Goal: Task Accomplishment & Management: Complete application form

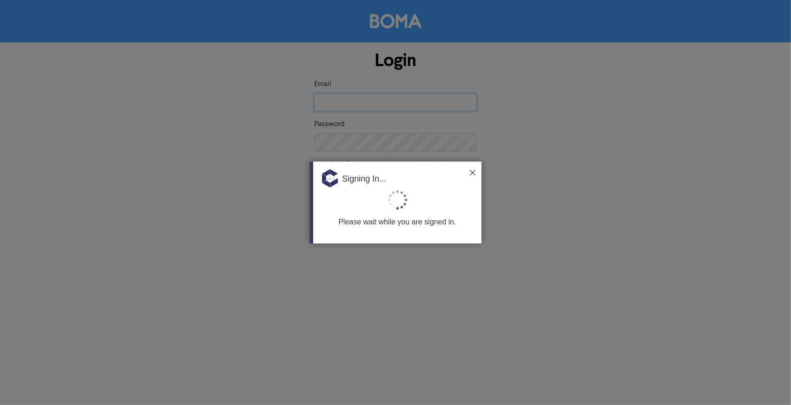
type input "[EMAIL_ADDRESS][DOMAIN_NAME]"
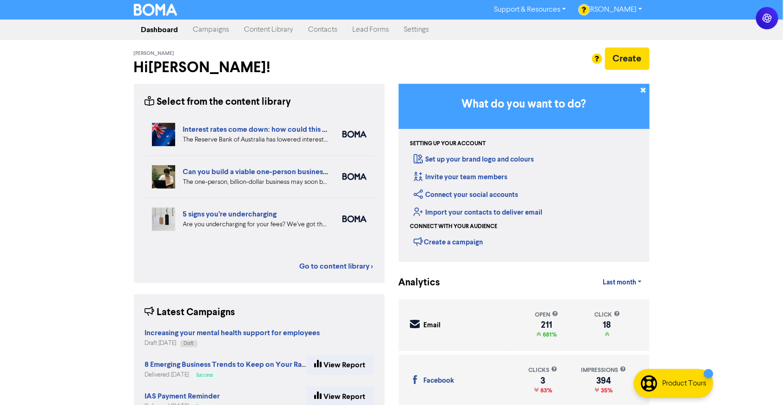
click at [219, 31] on link "Campaigns" at bounding box center [211, 29] width 51 height 19
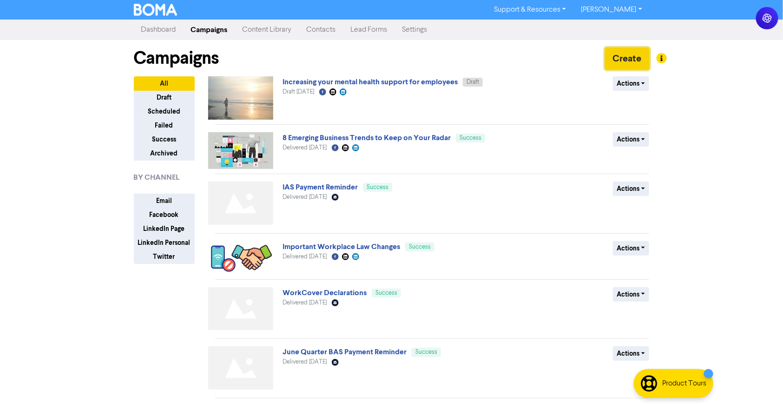
click at [635, 61] on button "Create" at bounding box center [627, 58] width 45 height 22
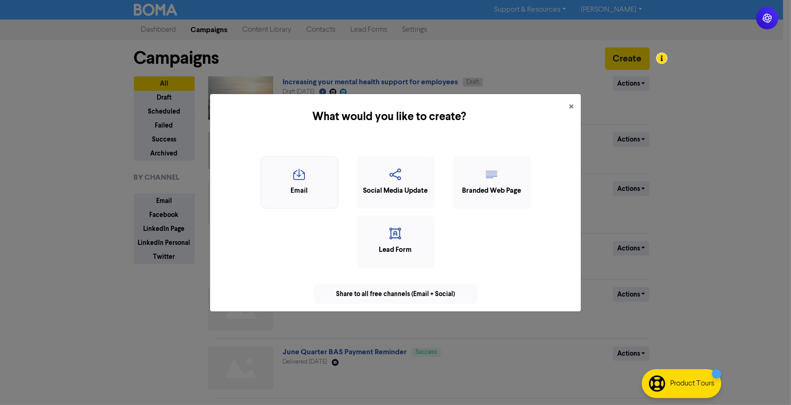
click at [290, 177] on icon "button" at bounding box center [299, 177] width 67 height 18
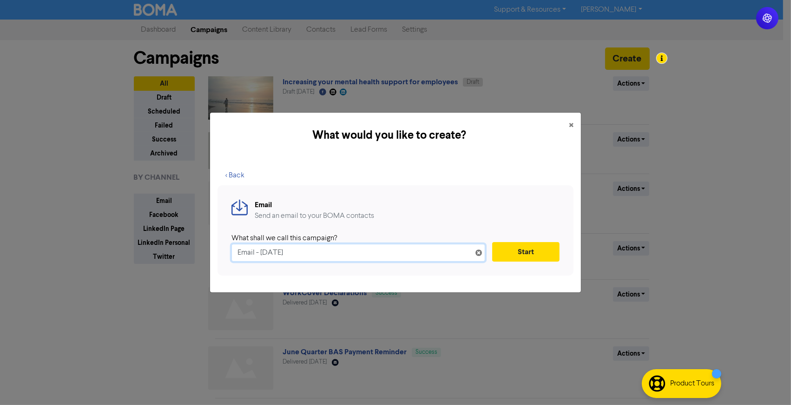
click at [261, 248] on input "Email - [DATE]" at bounding box center [359, 253] width 254 height 18
paste input "Fair Work Commission: Work Value Case Updates for Aged Care Industry"
type input "Fair Work Commission: Work Value Case Updates for Aged Care Industry"
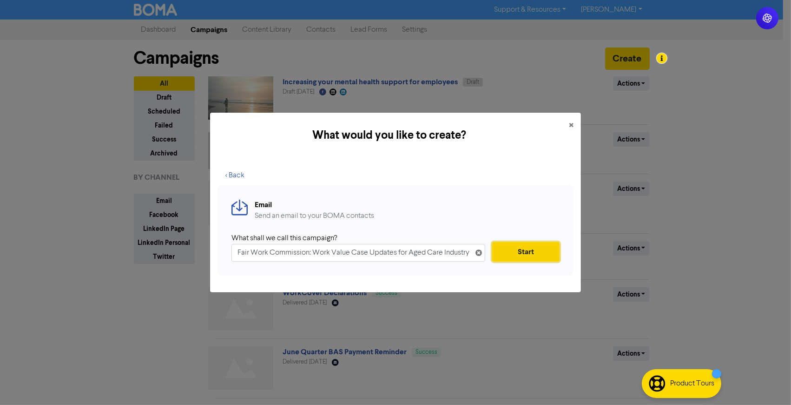
click at [524, 258] on button "Start" at bounding box center [525, 252] width 67 height 20
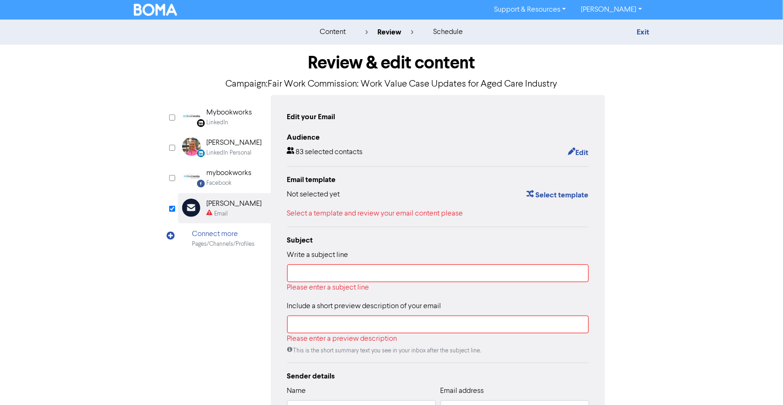
scroll to position [52, 0]
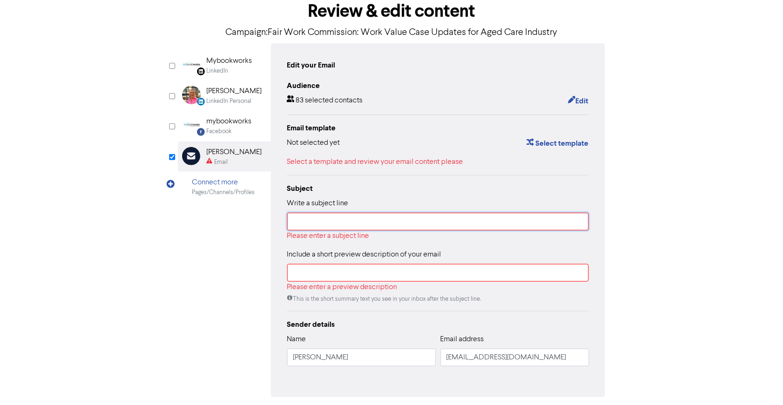
click at [333, 221] on input "text" at bounding box center [438, 221] width 302 height 18
click at [335, 220] on input "text" at bounding box center [438, 221] width 302 height 18
paste input "Fair Work Commission: Work Value Case Updates for Aged Care Industry"
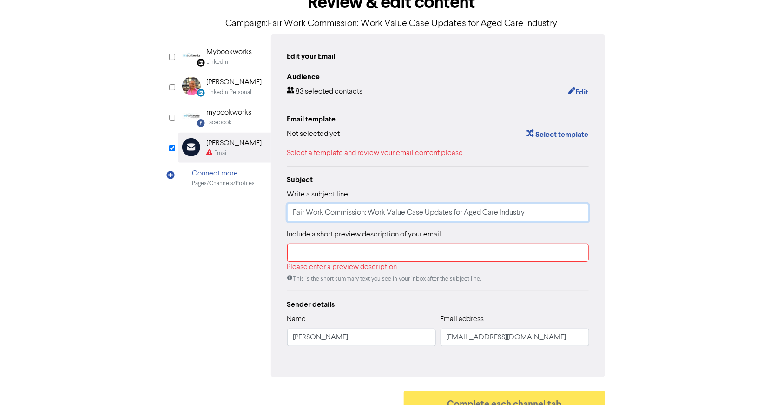
scroll to position [75, 0]
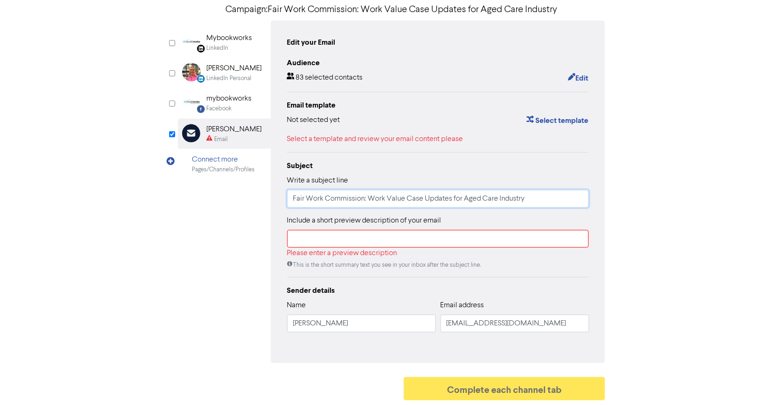
type input "Fair Work Commission: Work Value Case Updates for Aged Care Industry"
drag, startPoint x: 359, startPoint y: 237, endPoint x: 365, endPoint y: 237, distance: 6.0
click at [359, 237] on input "text" at bounding box center [438, 239] width 302 height 18
paste input "Significant changes announced for aged care and nursing awards. Employers must …"
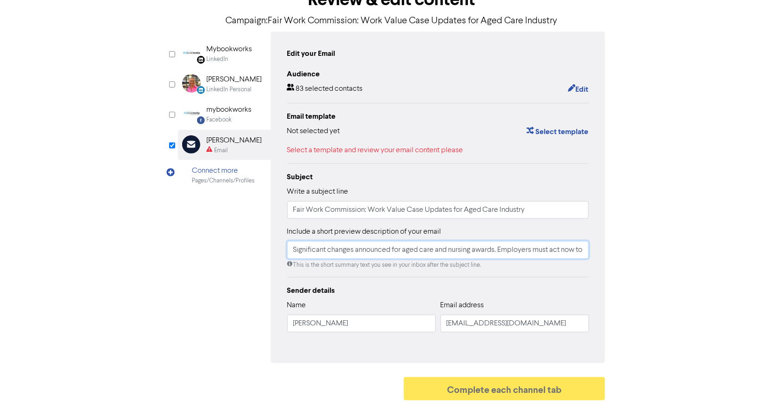
scroll to position [0, 53]
type input "Significant changes announced for aged care and nursing awards. Employers must …"
click at [656, 247] on div "Review & edit content Campaign: Fair Work Commission: Work Value Case Updates f…" at bounding box center [392, 192] width 530 height 423
click at [577, 84] on button "Edit" at bounding box center [578, 89] width 21 height 12
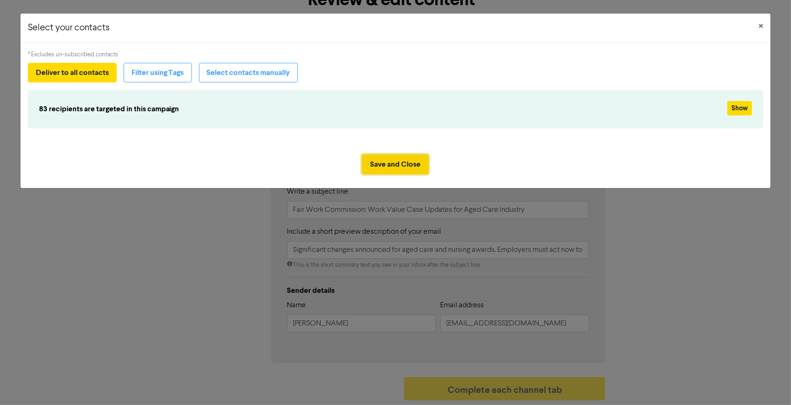
click at [386, 159] on button "Save and Close" at bounding box center [395, 164] width 66 height 20
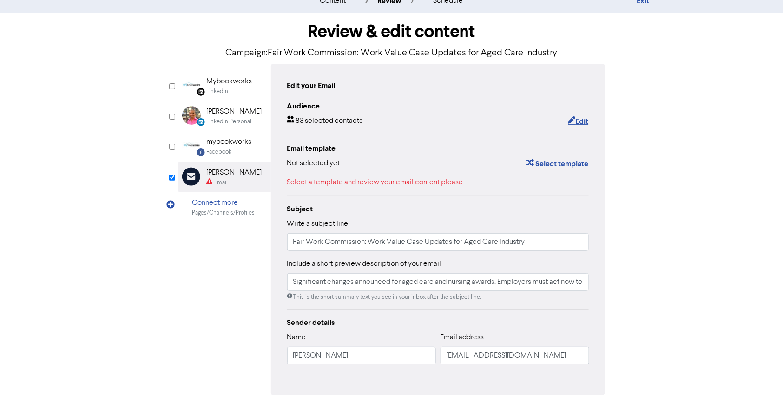
scroll to position [63, 0]
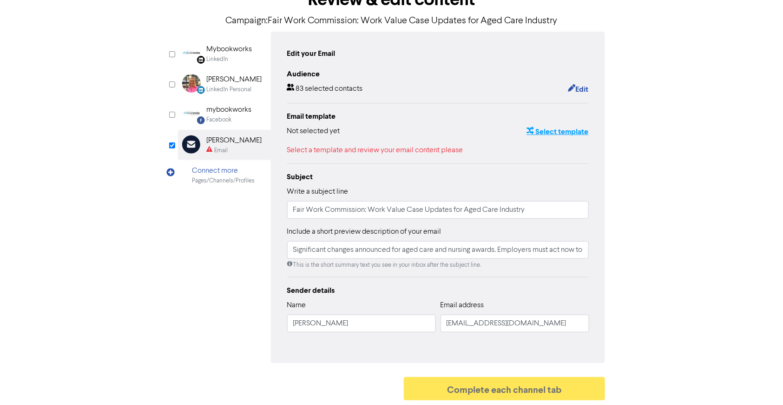
click at [541, 130] on button "Select template" at bounding box center [557, 132] width 63 height 12
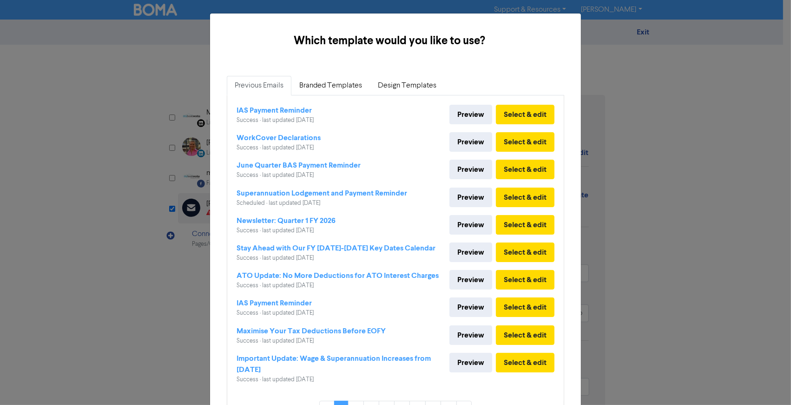
scroll to position [52, 0]
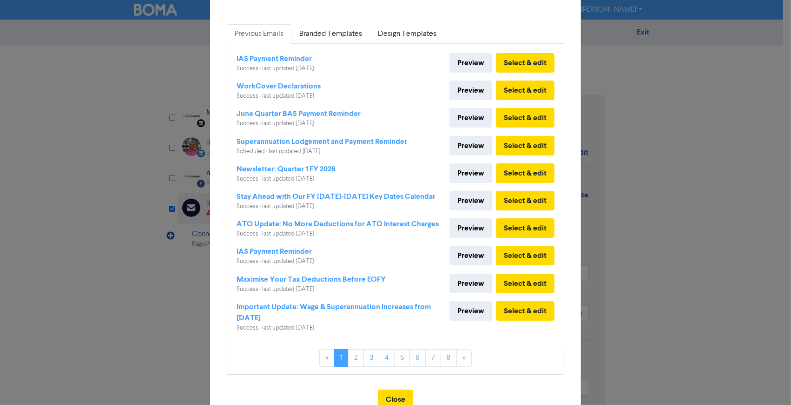
click at [322, 27] on link "Branded Templates" at bounding box center [331, 34] width 79 height 20
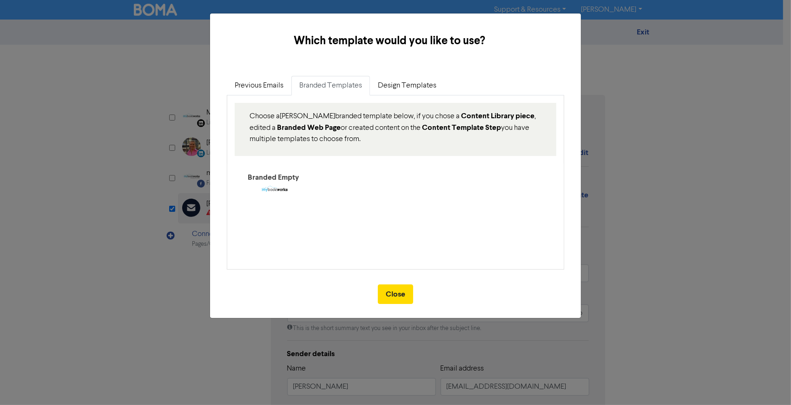
scroll to position [0, 0]
click at [387, 81] on link "Design Templates" at bounding box center [407, 86] width 74 height 20
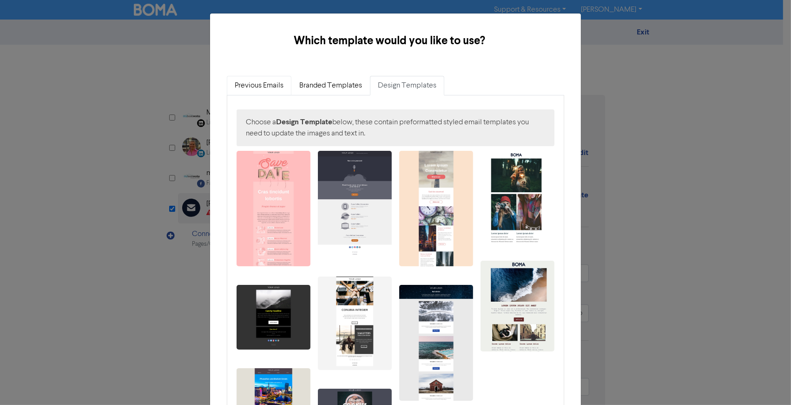
click at [266, 91] on link "Previous Emails" at bounding box center [259, 86] width 65 height 20
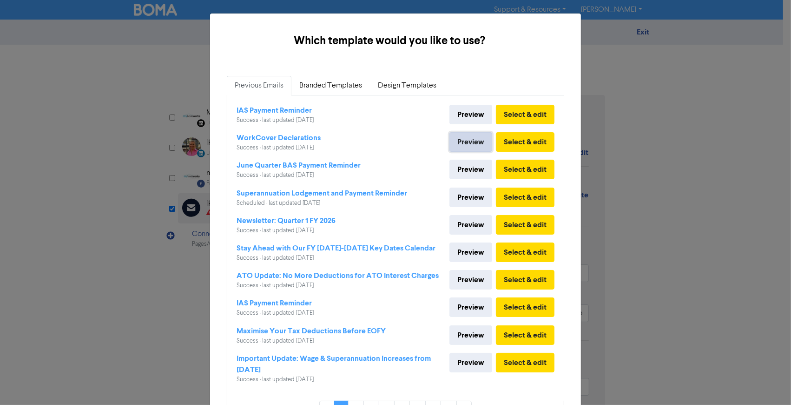
click at [456, 142] on link "Preview" at bounding box center [471, 142] width 43 height 20
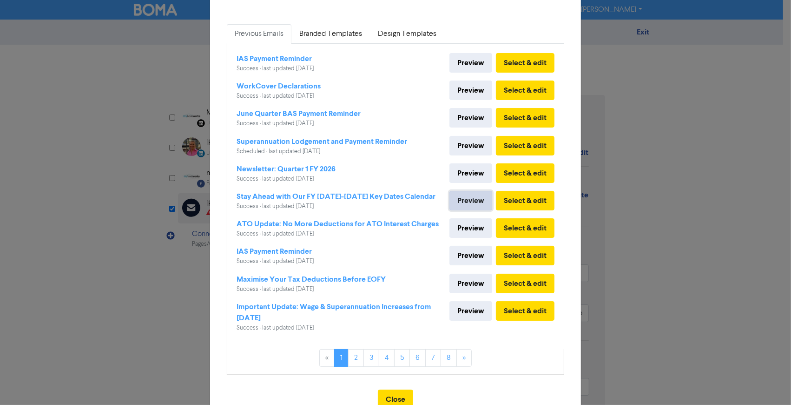
click at [450, 197] on link "Preview" at bounding box center [471, 201] width 43 height 20
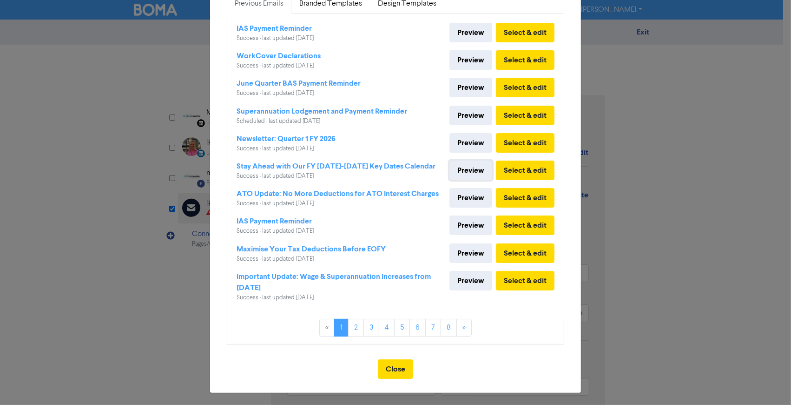
scroll to position [84, 0]
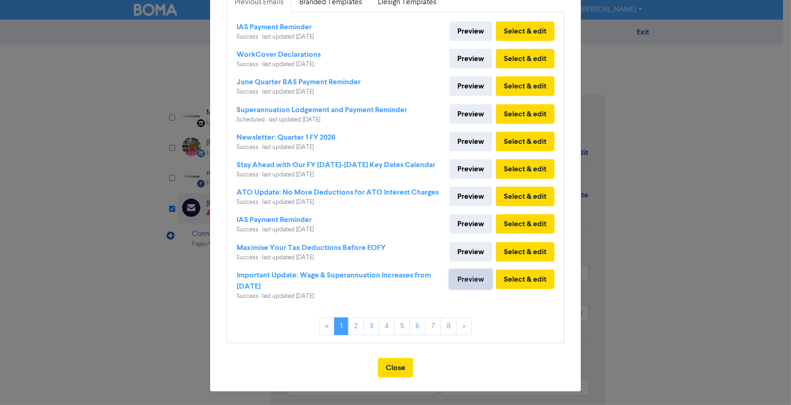
click at [455, 277] on link "Preview" at bounding box center [471, 279] width 43 height 20
click at [452, 110] on link "Preview" at bounding box center [471, 114] width 43 height 20
click at [458, 191] on link "Preview" at bounding box center [471, 196] width 43 height 20
click at [519, 196] on button "Select & edit" at bounding box center [525, 196] width 59 height 20
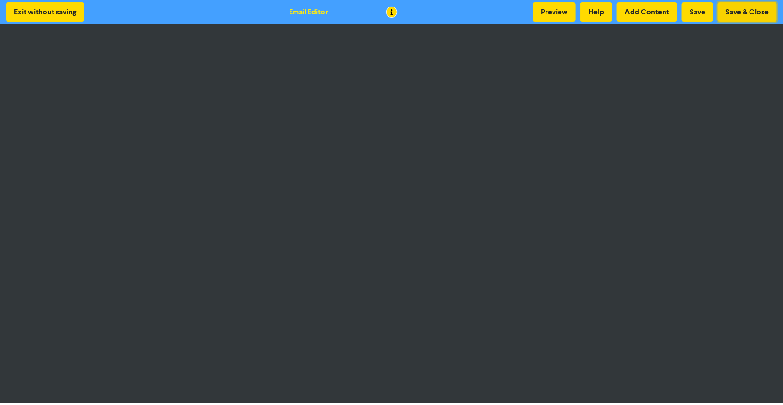
click at [728, 19] on button "Save & Close" at bounding box center [747, 12] width 59 height 20
click at [723, 12] on button "Save & Close" at bounding box center [747, 12] width 59 height 20
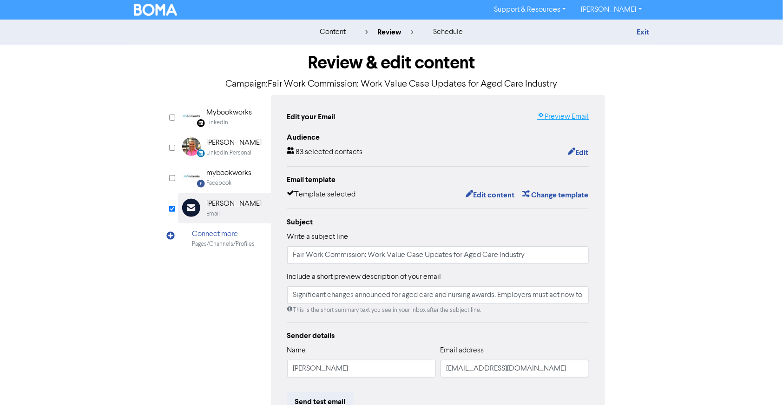
click at [556, 121] on link "Preview Email" at bounding box center [563, 116] width 52 height 11
